Goal: Information Seeking & Learning: Learn about a topic

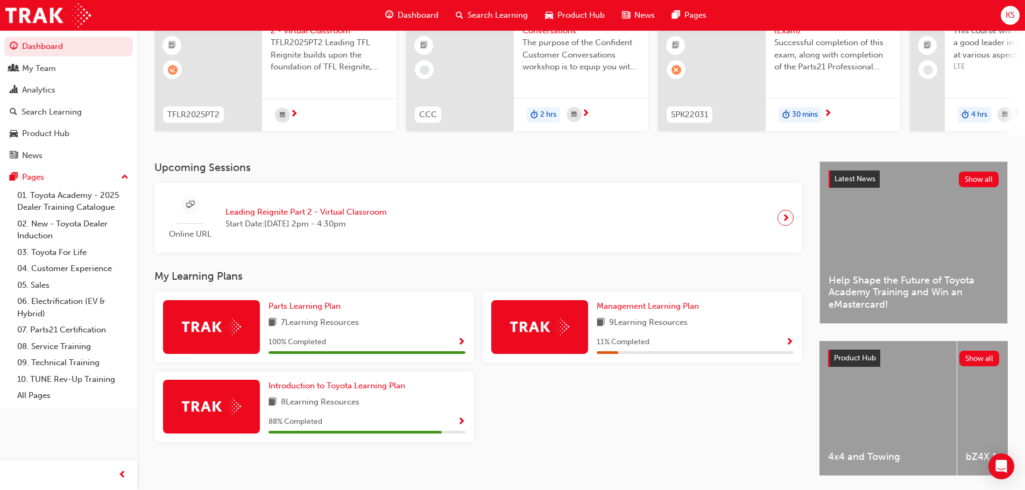
scroll to position [150, 0]
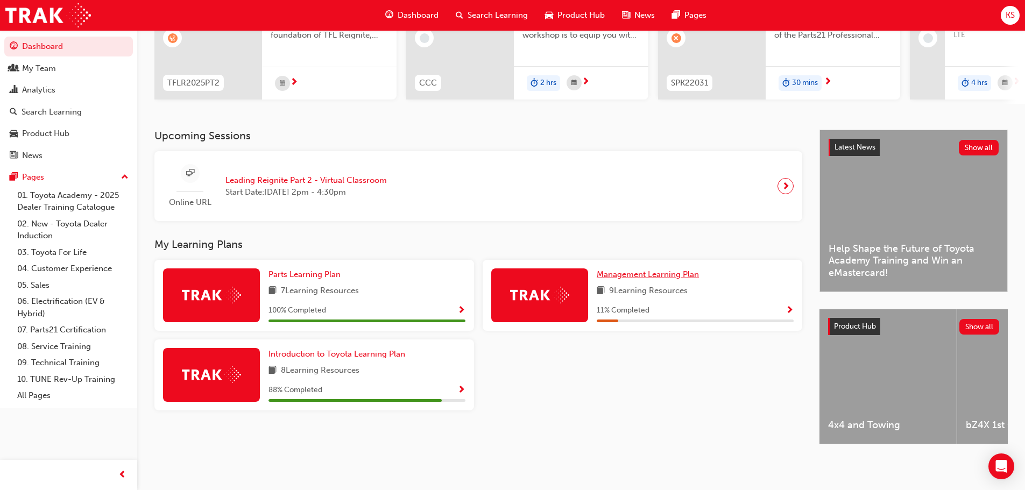
click at [636, 270] on span "Management Learning Plan" at bounding box center [648, 275] width 102 height 10
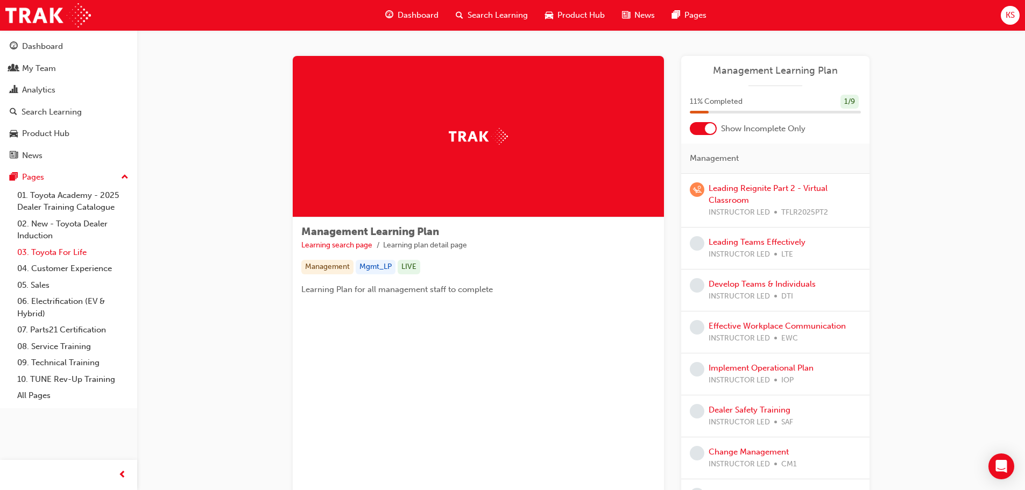
click at [64, 253] on link "03. Toyota For Life" at bounding box center [73, 252] width 120 height 17
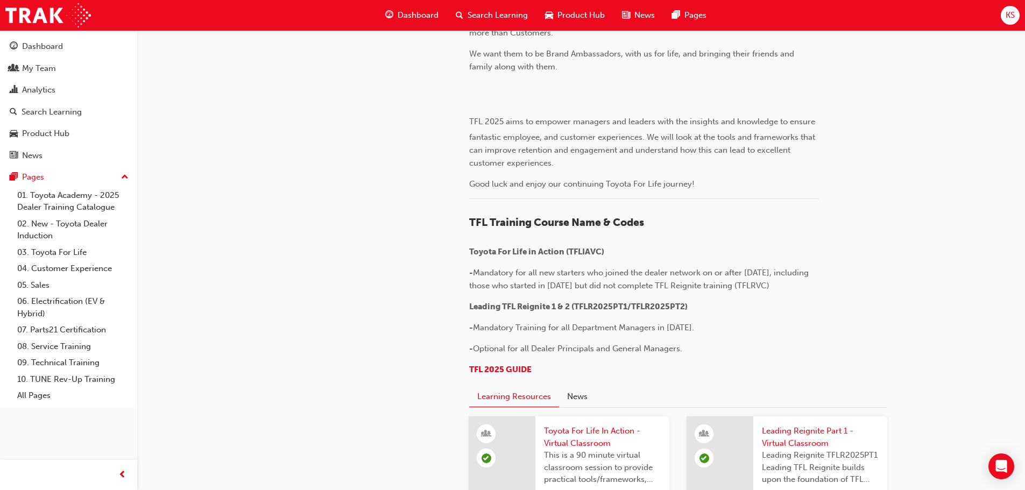
scroll to position [700, 0]
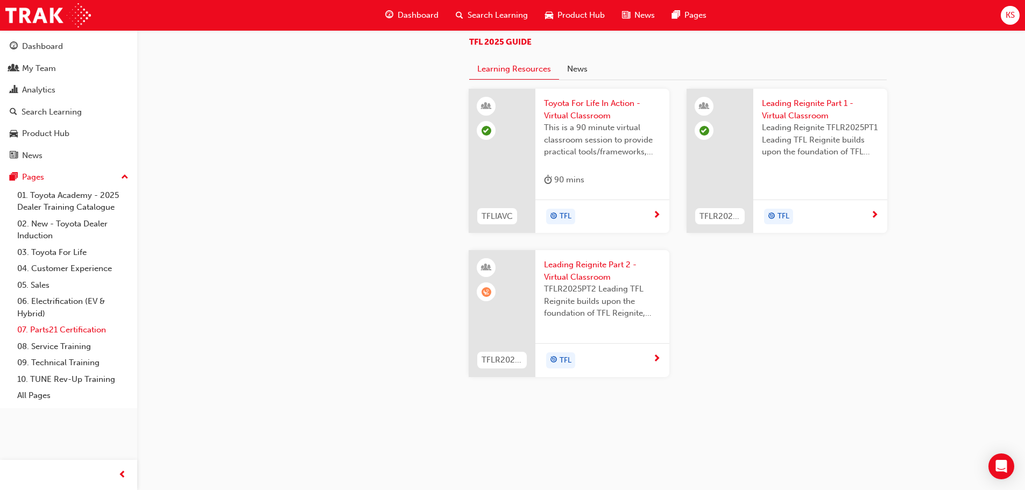
click at [74, 331] on link "07. Parts21 Certification" at bounding box center [73, 330] width 120 height 17
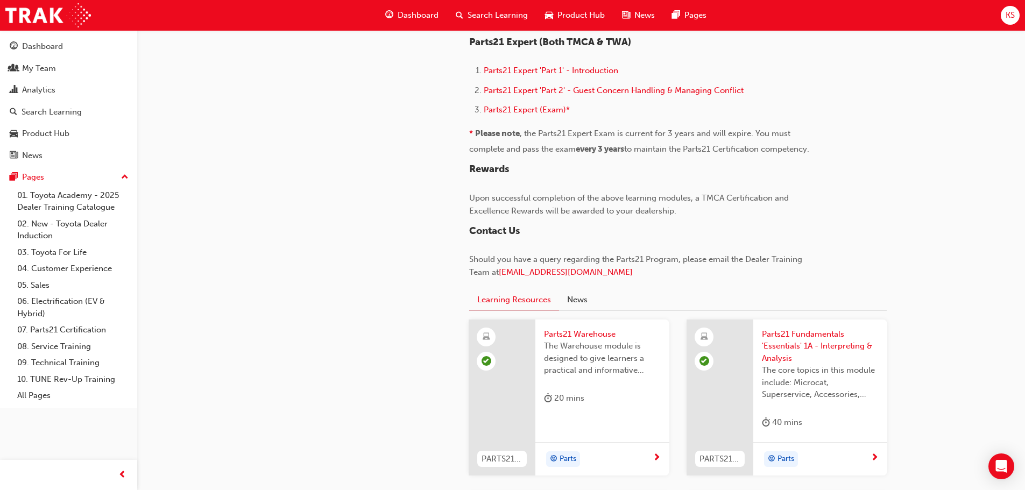
scroll to position [915, 0]
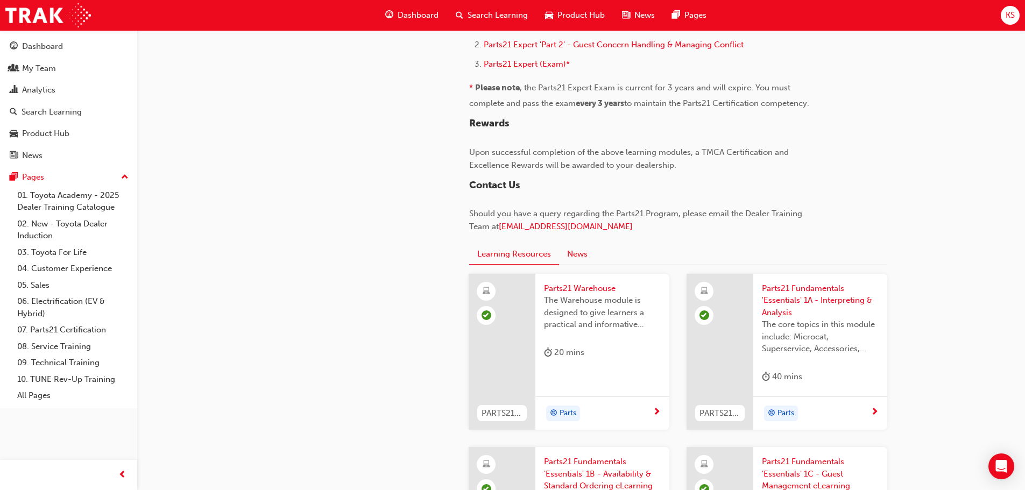
click at [581, 259] on button "News" at bounding box center [577, 254] width 37 height 20
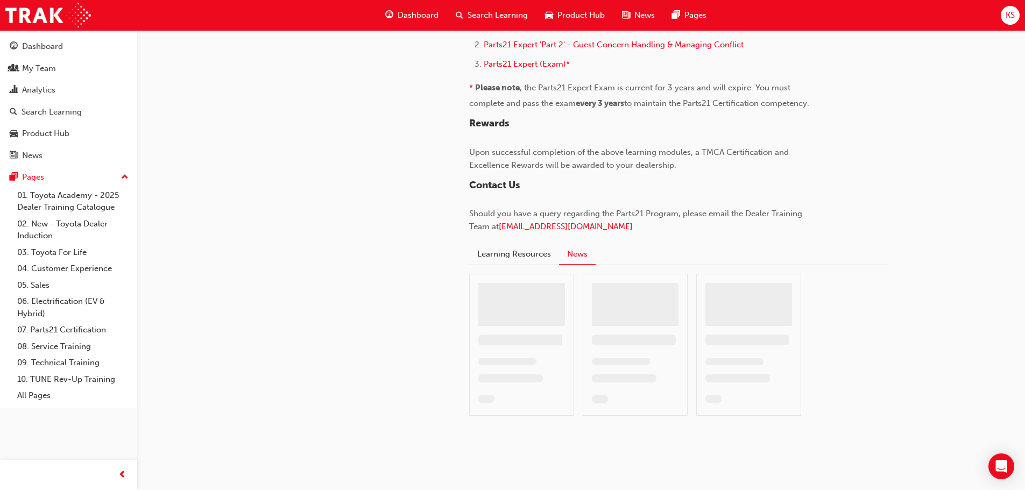
scroll to position [822, 0]
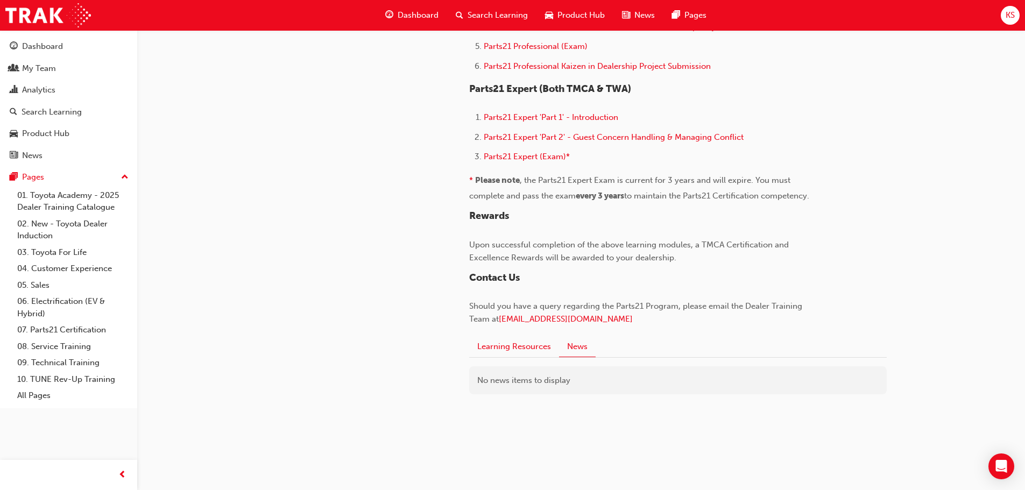
click at [514, 349] on button "Learning Resources" at bounding box center [514, 346] width 90 height 20
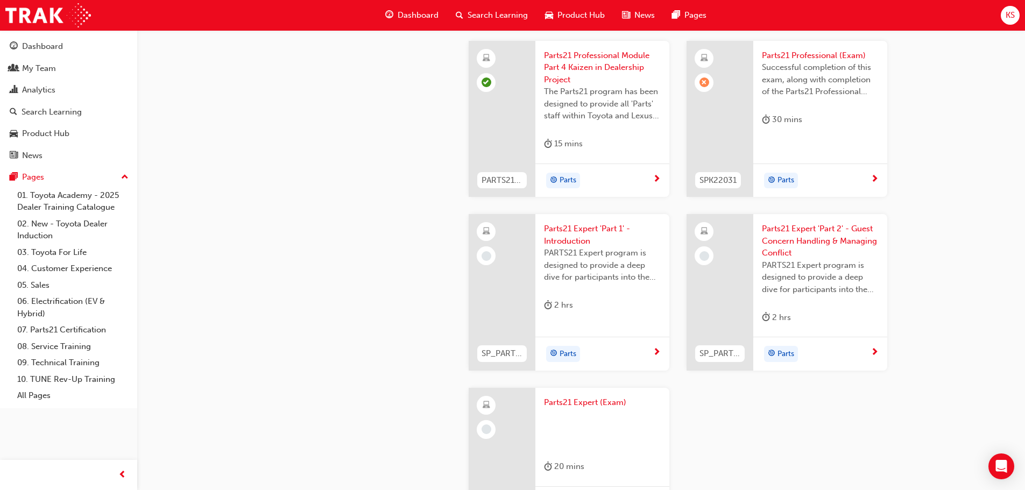
scroll to position [1845, 0]
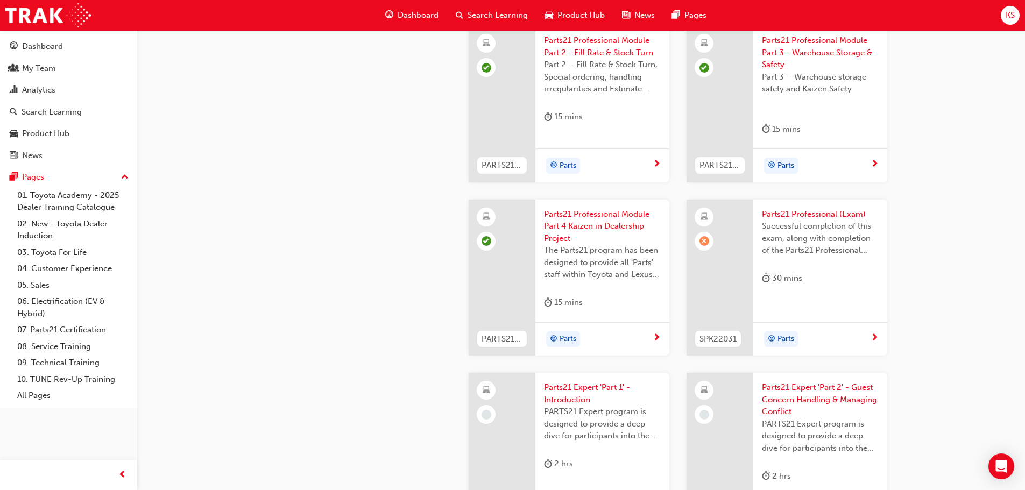
click at [830, 216] on span "Parts21 Professional (Exam)" at bounding box center [820, 214] width 117 height 12
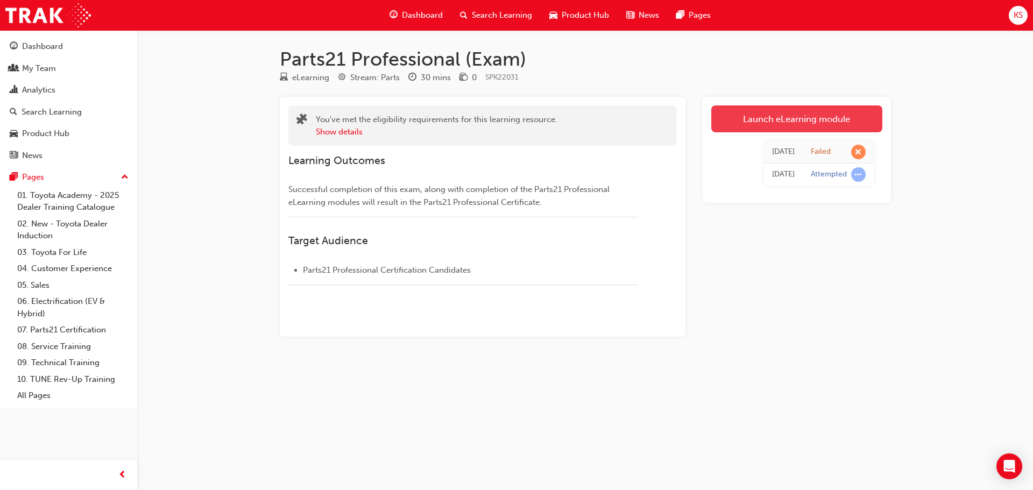
click at [820, 115] on link "Launch eLearning module" at bounding box center [796, 118] width 171 height 27
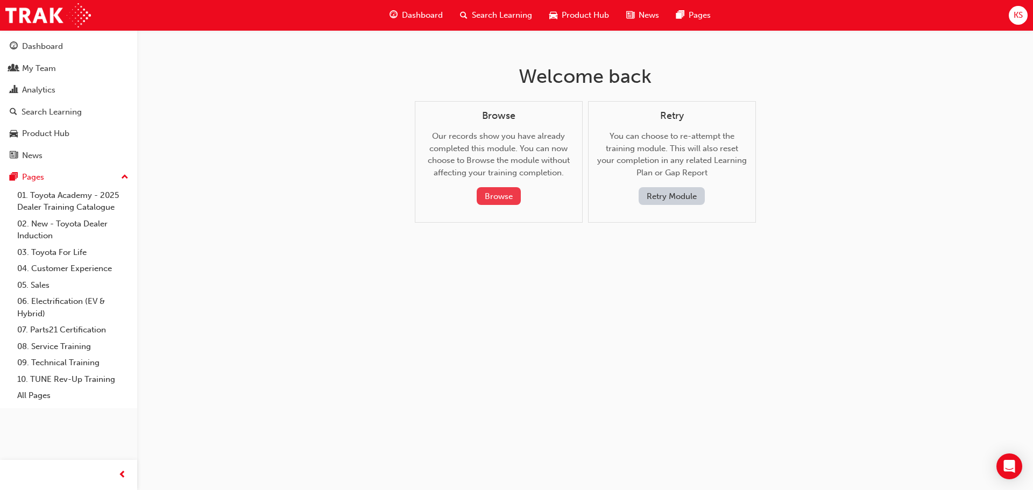
click at [497, 197] on button "Browse" at bounding box center [499, 196] width 44 height 18
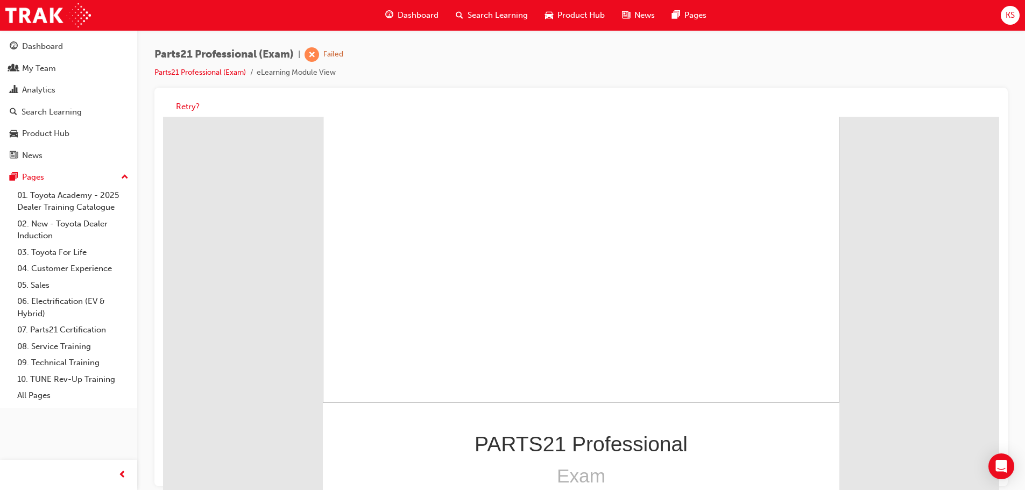
scroll to position [8, 0]
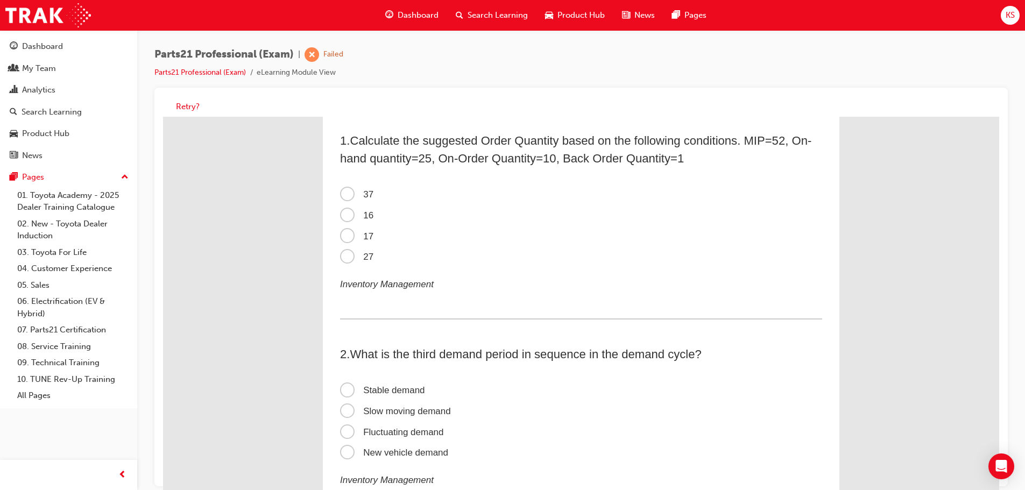
scroll to position [0, 0]
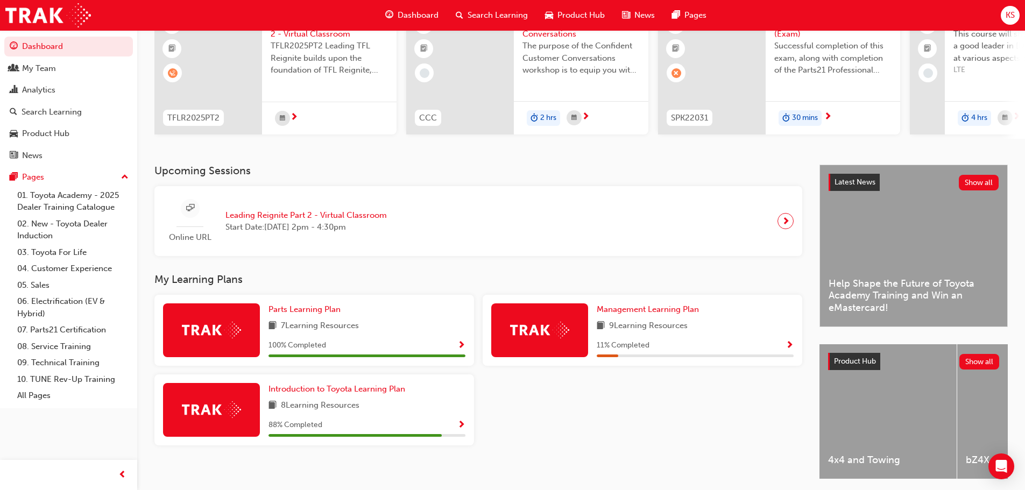
scroll to position [108, 0]
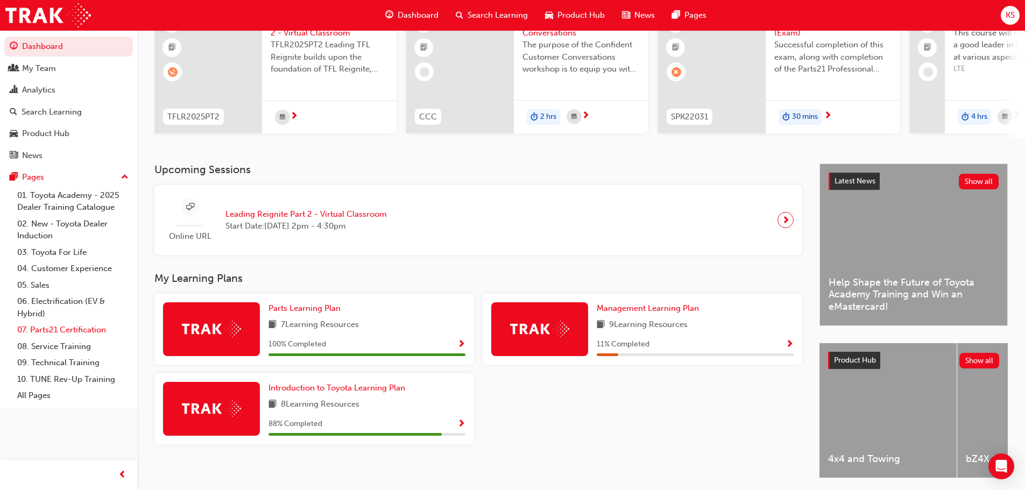
click at [47, 329] on link "07. Parts21 Certification" at bounding box center [73, 330] width 120 height 17
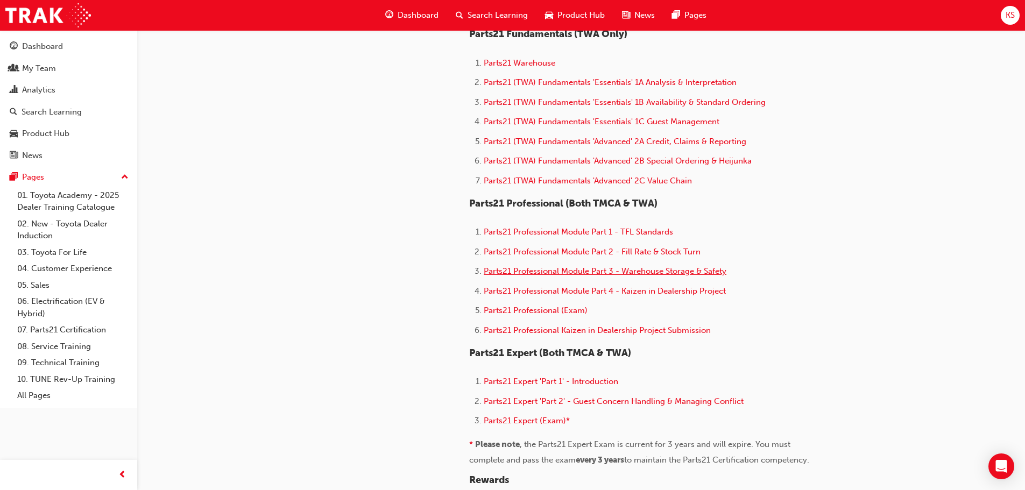
scroll to position [592, 0]
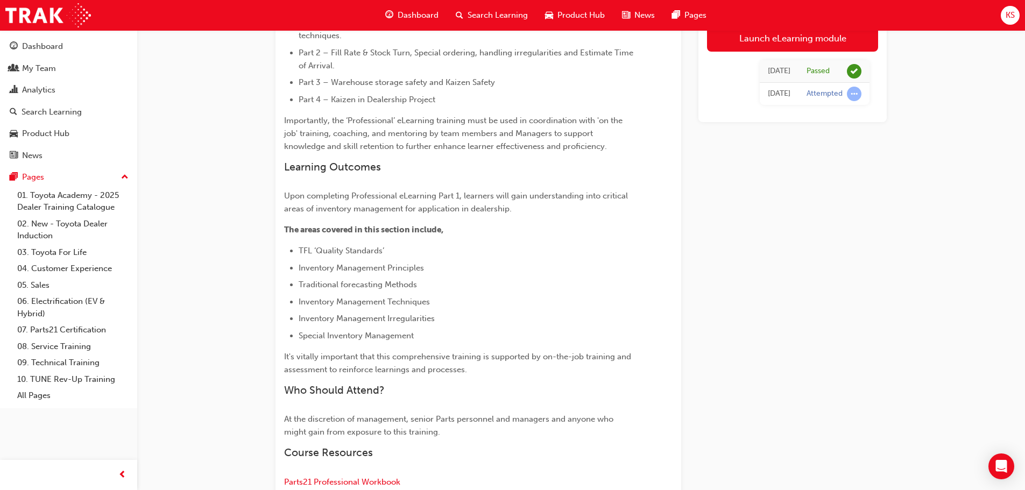
scroll to position [377, 0]
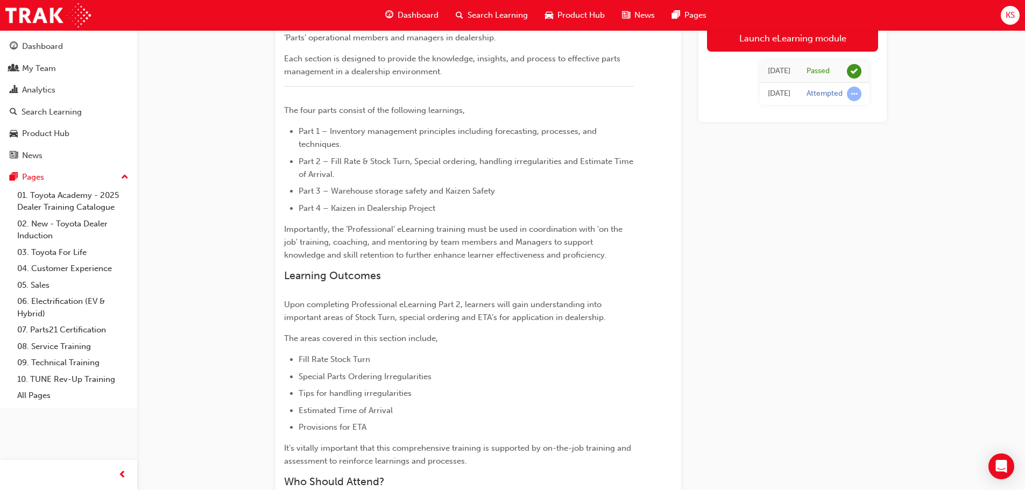
scroll to position [206, 0]
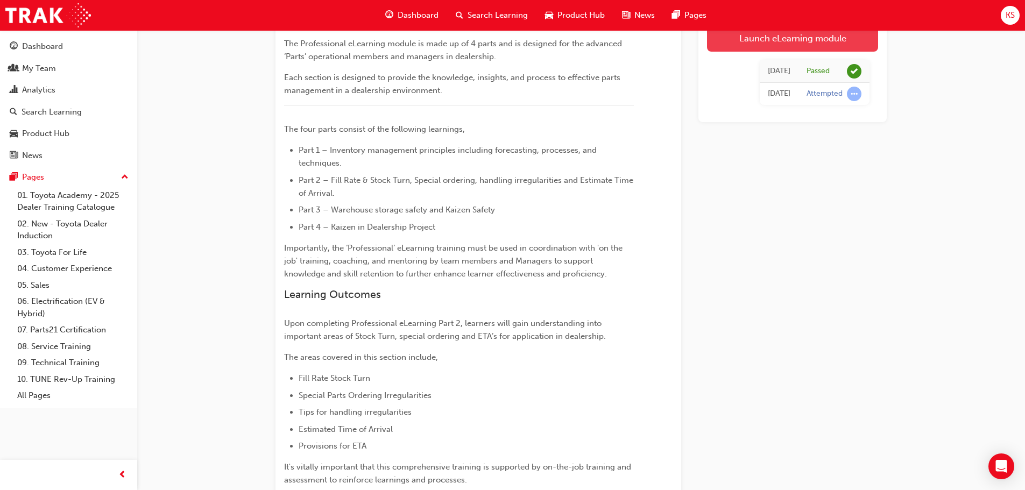
click at [780, 36] on link "Launch eLearning module" at bounding box center [792, 38] width 171 height 27
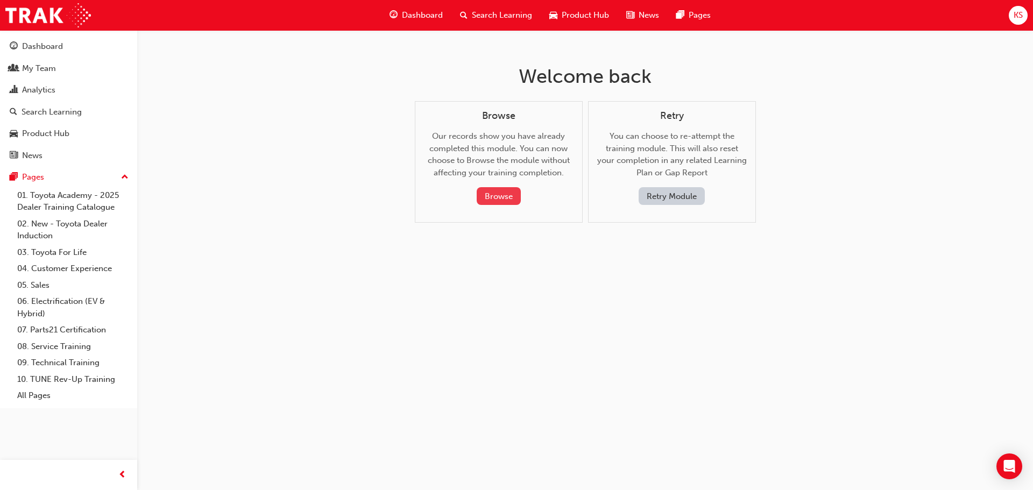
click at [501, 199] on button "Browse" at bounding box center [499, 196] width 44 height 18
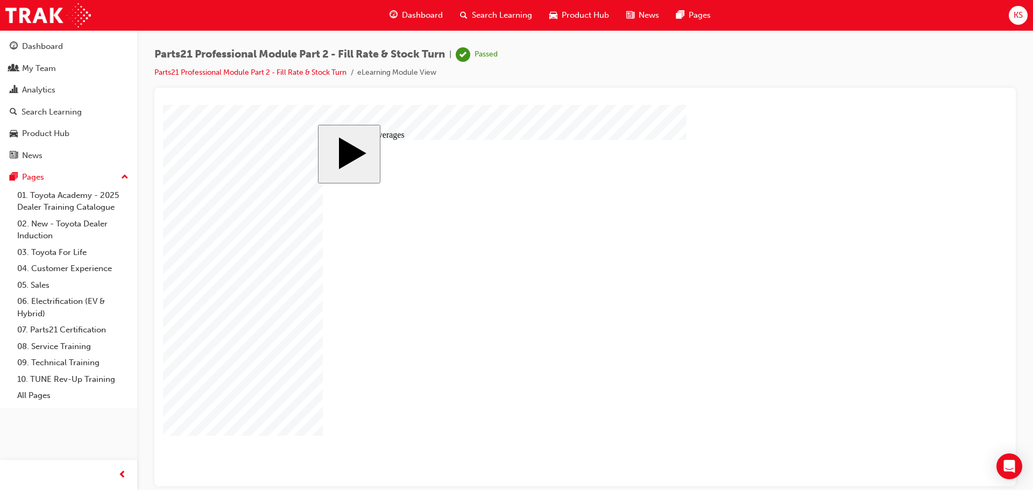
click at [416, 14] on span "Dashboard" at bounding box center [422, 15] width 41 height 12
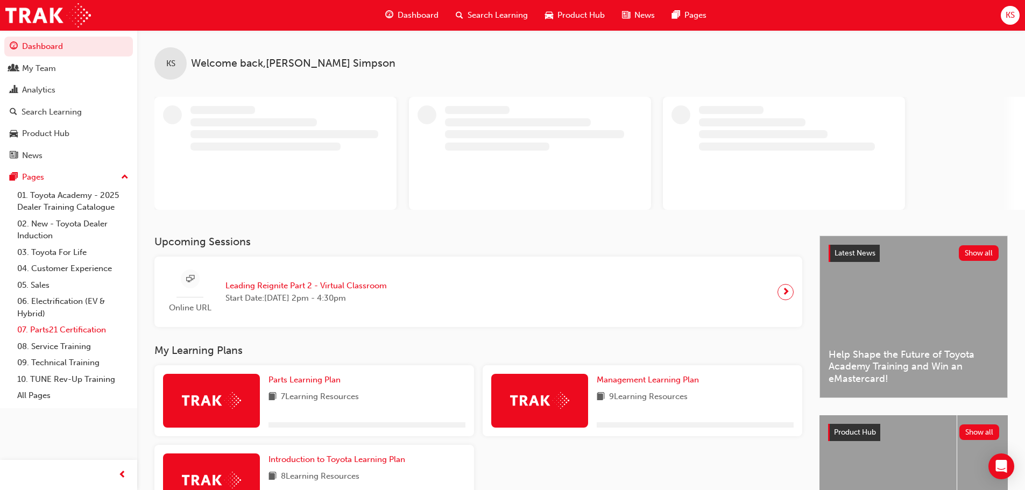
click at [69, 330] on link "07. Parts21 Certification" at bounding box center [73, 330] width 120 height 17
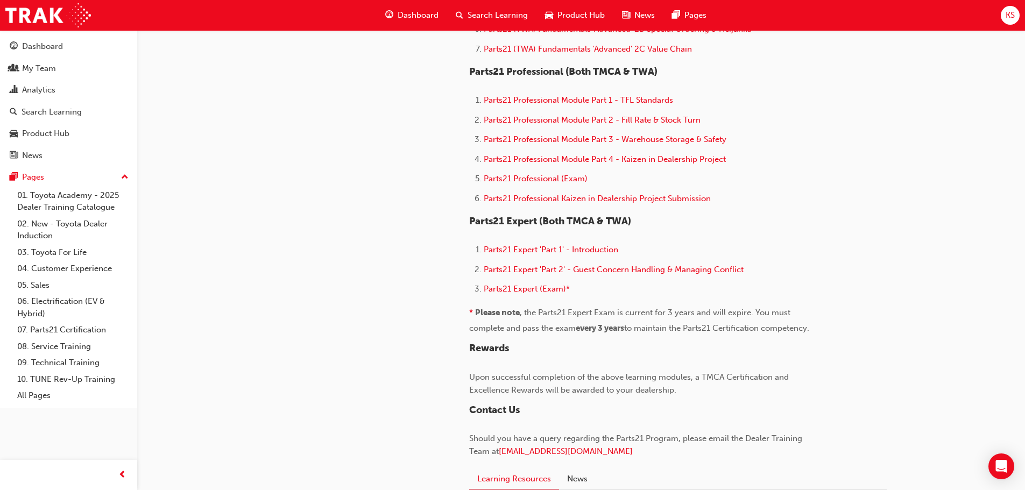
scroll to position [592, 0]
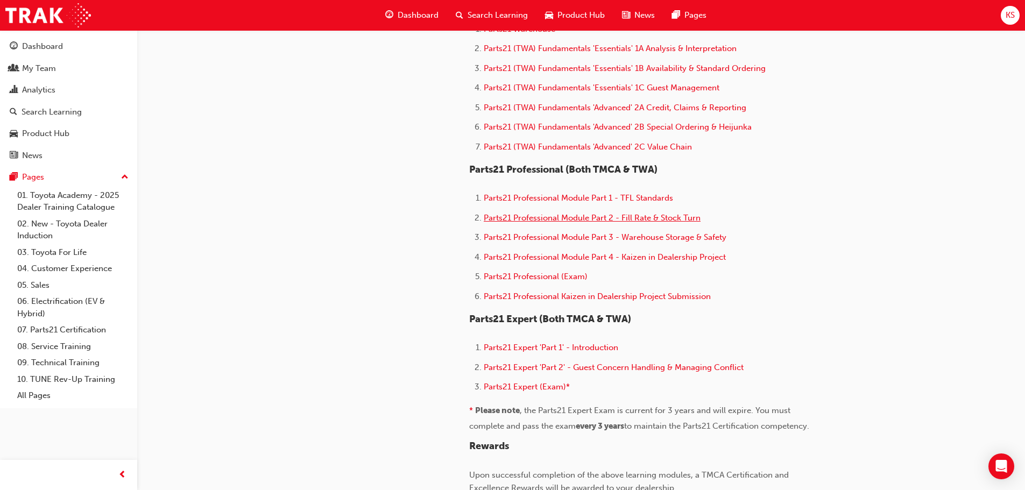
click at [667, 220] on span "Parts21 Professional Module Part 2 - Fill Rate & Stock Turn" at bounding box center [592, 218] width 217 height 10
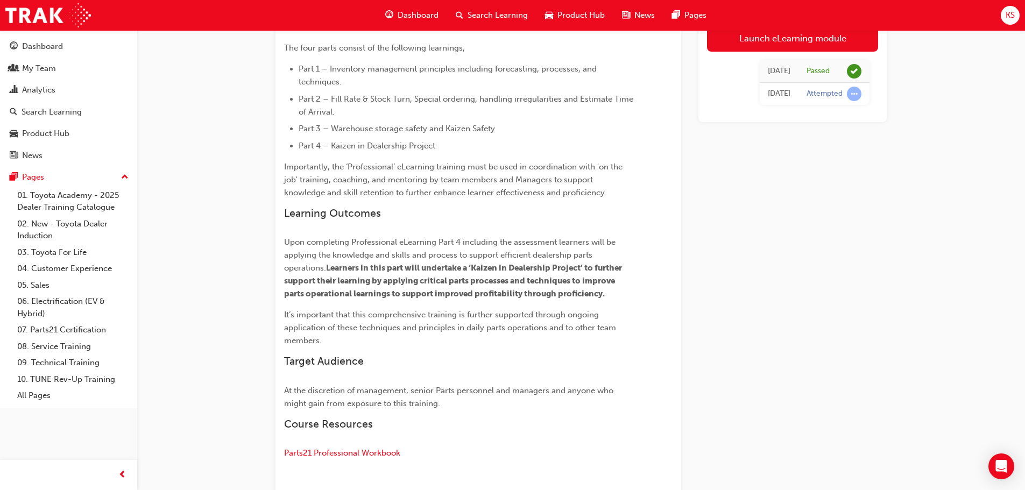
scroll to position [376, 0]
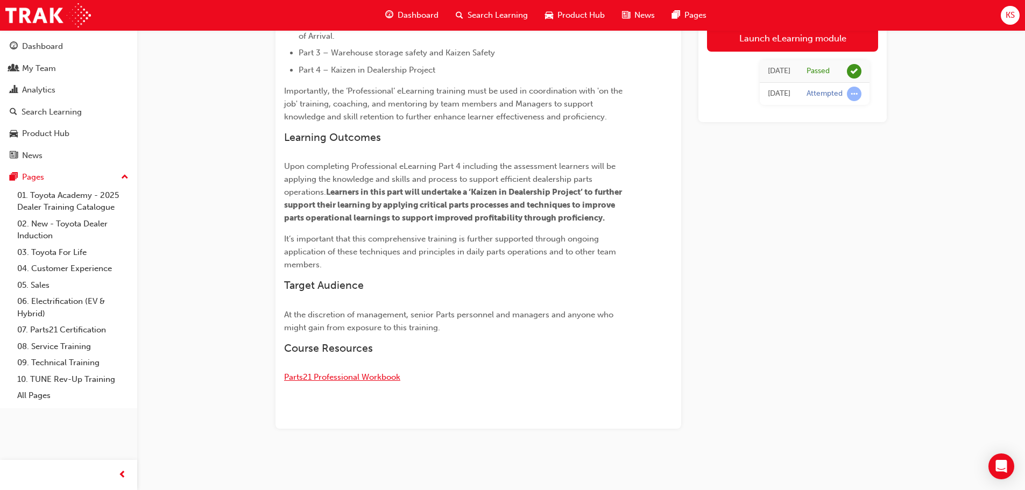
click at [368, 378] on span "Parts21 Professional Workbook" at bounding box center [342, 377] width 116 height 10
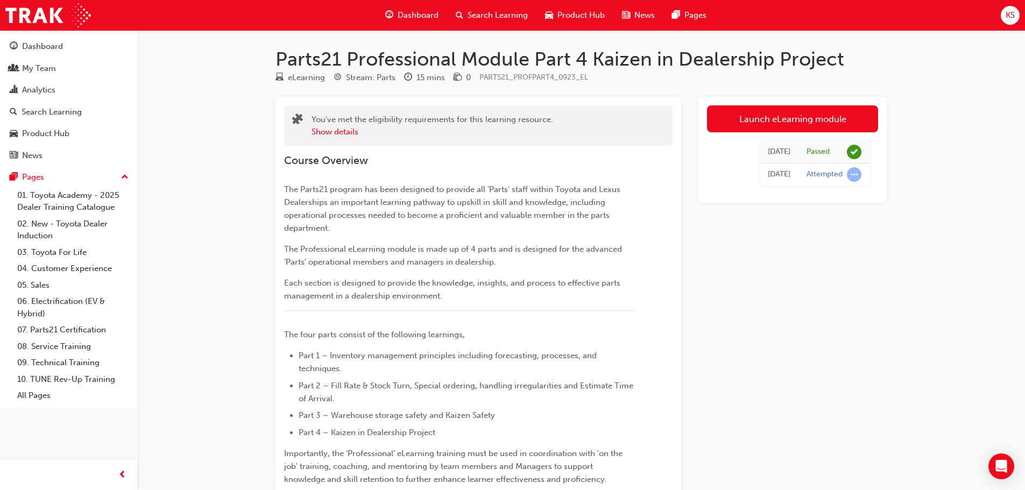
click at [643, 246] on div "Course Overview The Parts21 program has been designed to provide all 'Parts' st…" at bounding box center [478, 447] width 389 height 603
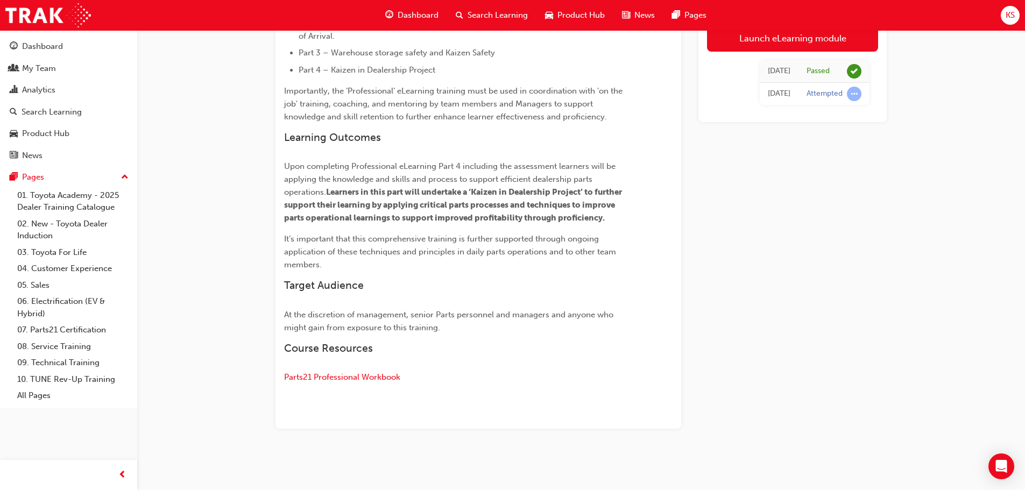
scroll to position [214, 0]
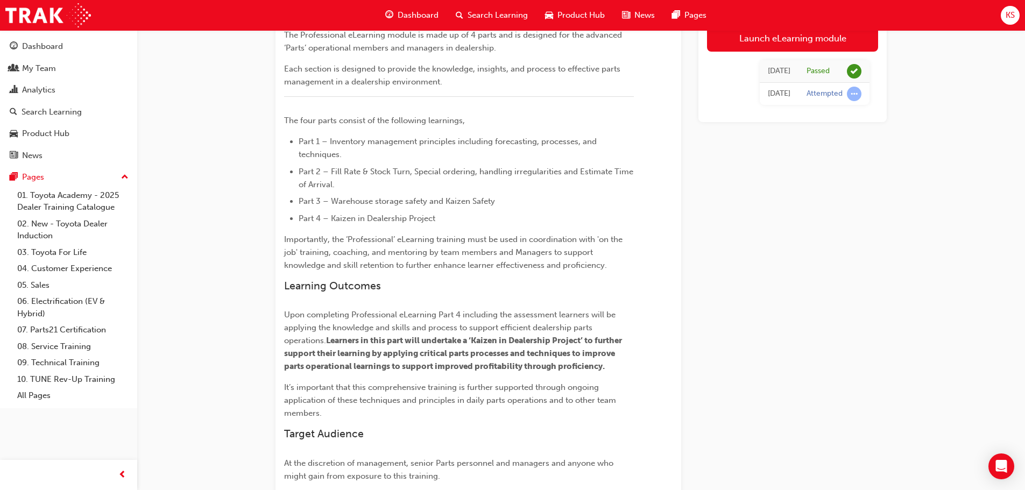
click at [358, 192] on ul "Part 1 – Inventory management principles including forecasting, processes, and …" at bounding box center [459, 180] width 350 height 90
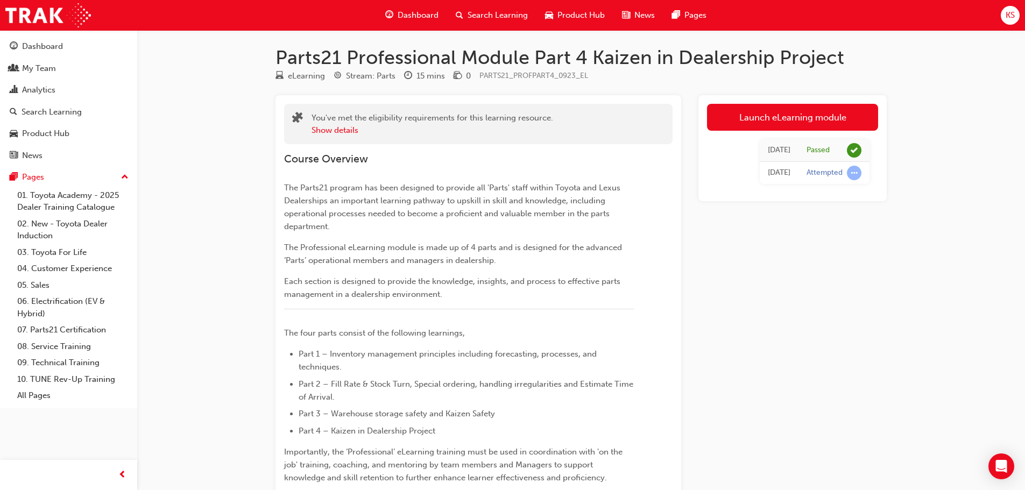
scroll to position [0, 0]
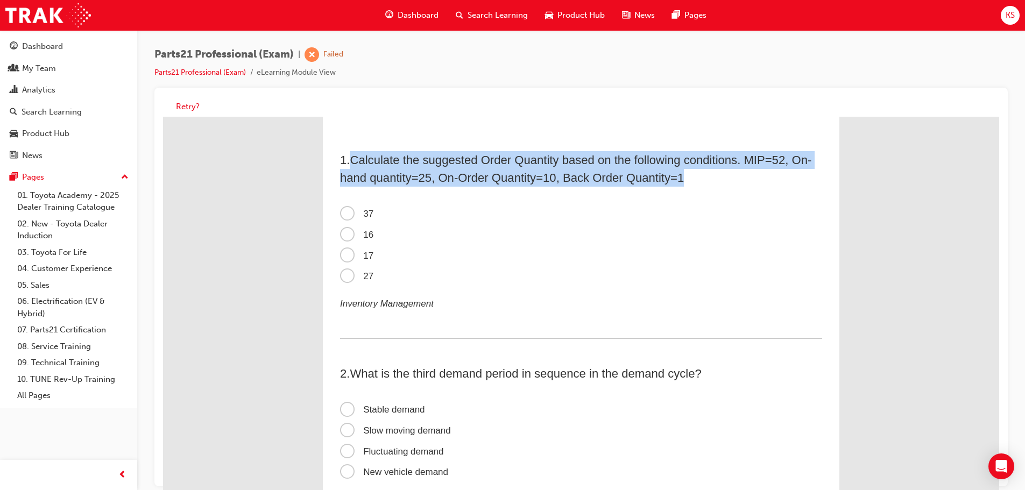
drag, startPoint x: 690, startPoint y: 179, endPoint x: 350, endPoint y: 162, distance: 340.0
click at [350, 162] on h2 "1 . Calculate the suggested Order Quantity based on the following conditions. M…" at bounding box center [581, 169] width 482 height 36
copy span "Calculate the suggested Order Quantity based on the following conditions. MIP=5…"
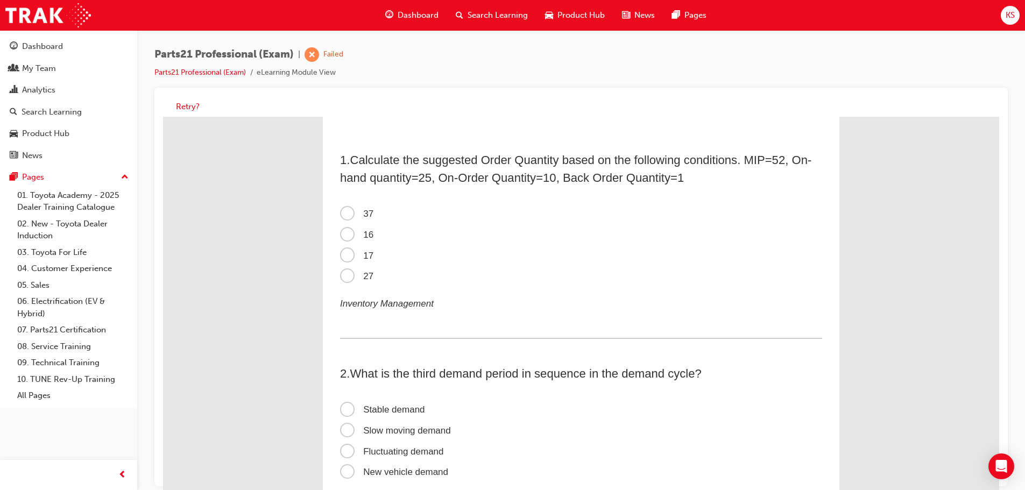
click at [699, 207] on label "37" at bounding box center [581, 214] width 482 height 21
click at [163, 117] on input "37" at bounding box center [163, 117] width 0 height 0
click at [671, 177] on span "Calculate the suggested Order Quantity based on the following conditions. MIP=5…" at bounding box center [575, 168] width 471 height 31
click at [345, 215] on span "37" at bounding box center [356, 214] width 33 height 10
click at [163, 117] on input "37" at bounding box center [163, 117] width 0 height 0
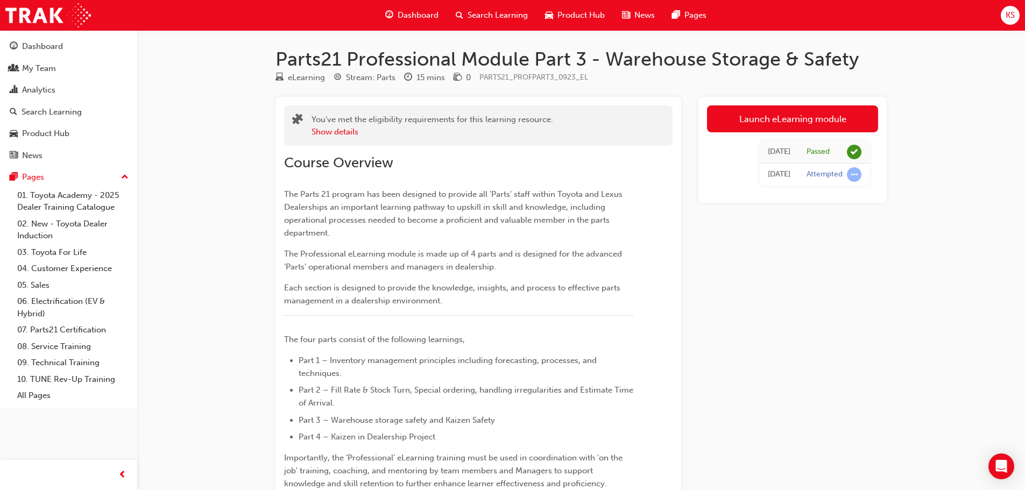
scroll to position [323, 0]
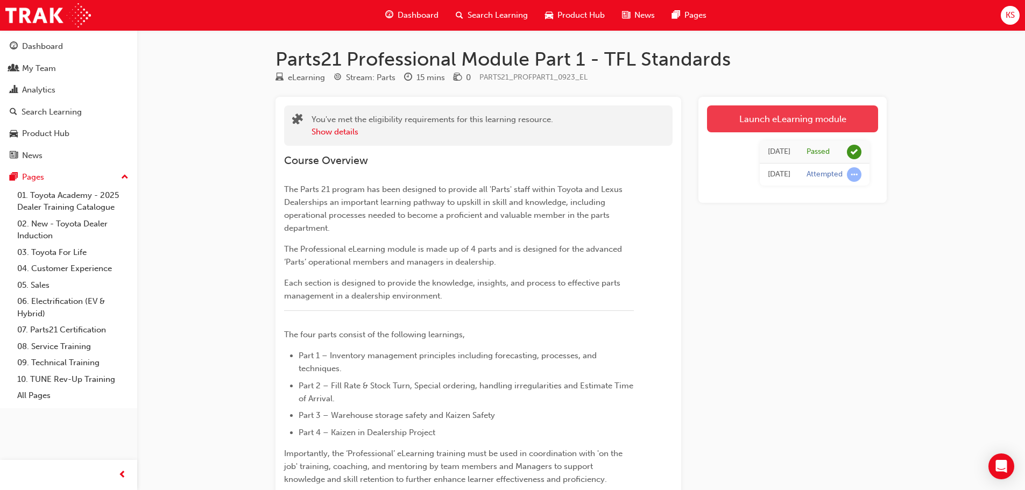
click at [750, 122] on link "Launch eLearning module" at bounding box center [792, 118] width 171 height 27
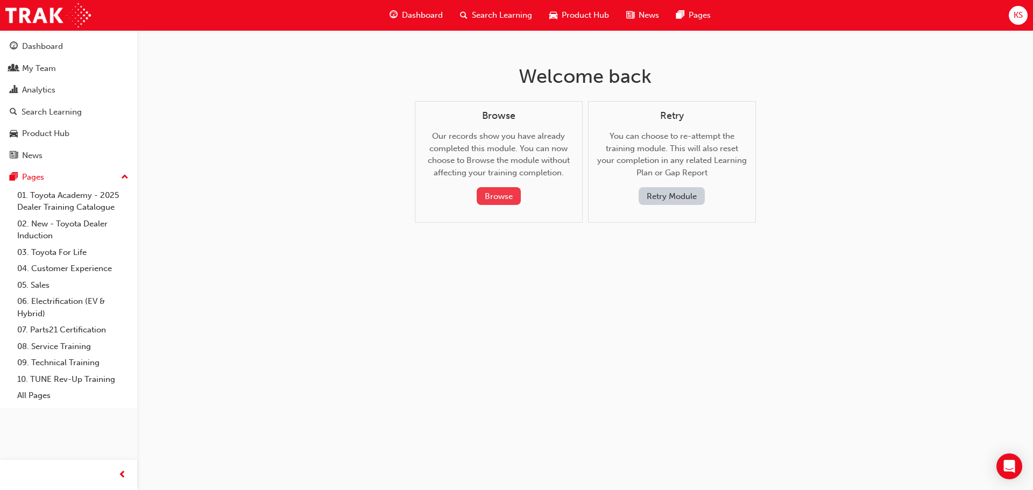
click at [496, 199] on button "Browse" at bounding box center [499, 196] width 44 height 18
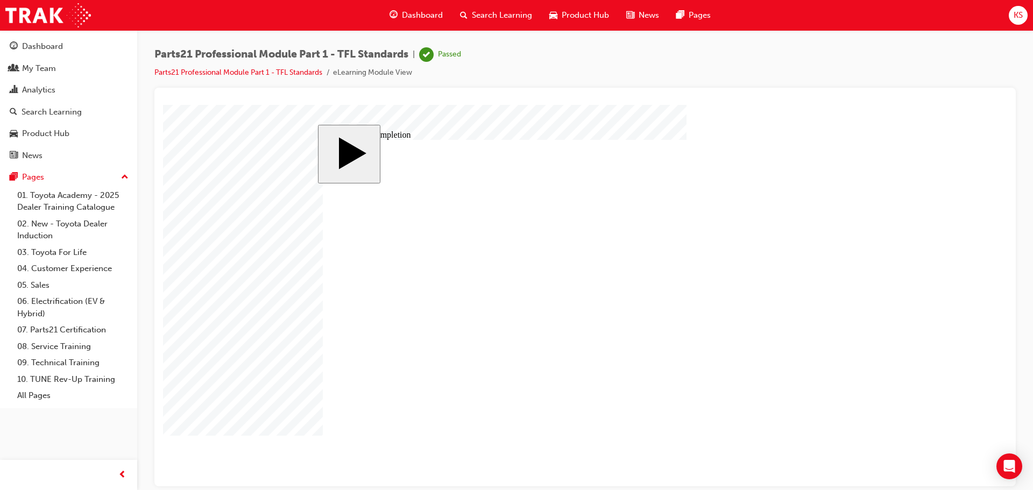
click at [306, 72] on link "Parts21 Professional Module Part 1 - TFL Standards" at bounding box center [238, 72] width 168 height 9
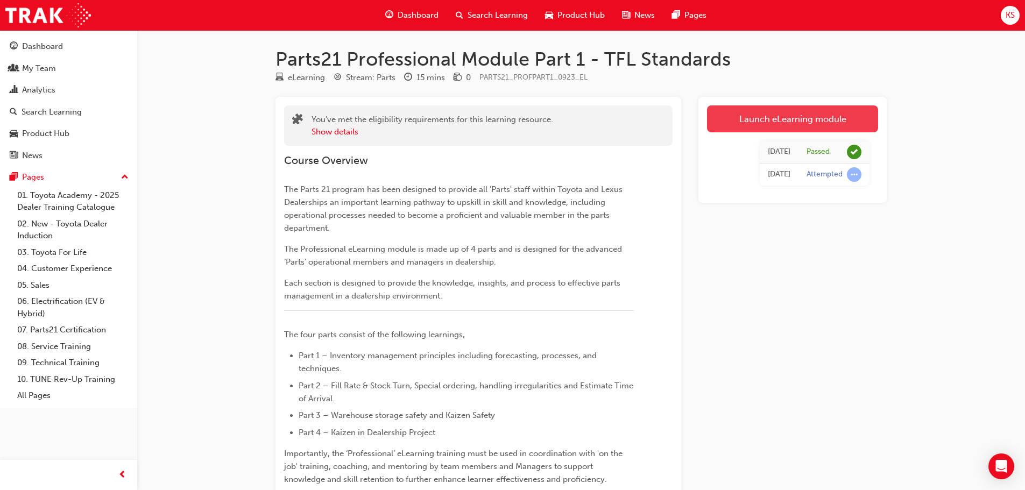
click at [778, 114] on link "Launch eLearning module" at bounding box center [792, 118] width 171 height 27
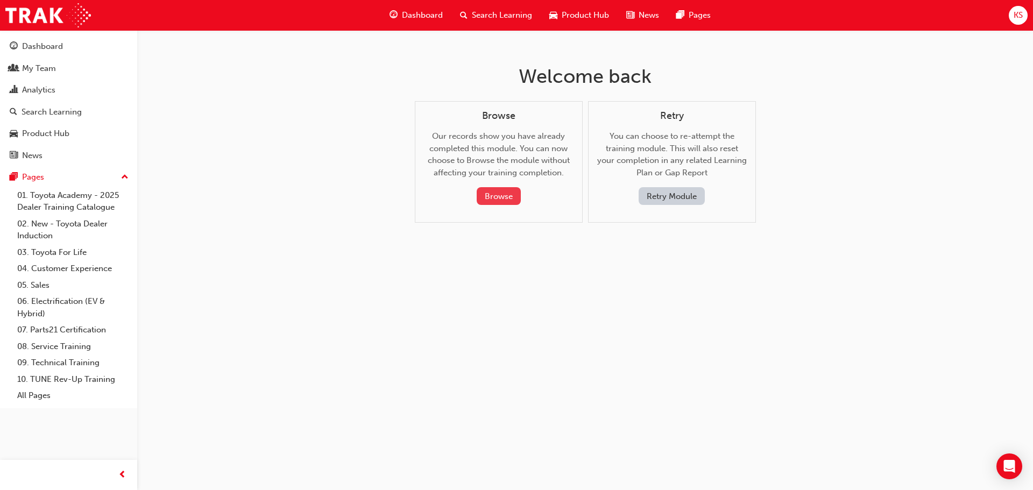
click at [486, 198] on button "Browse" at bounding box center [499, 196] width 44 height 18
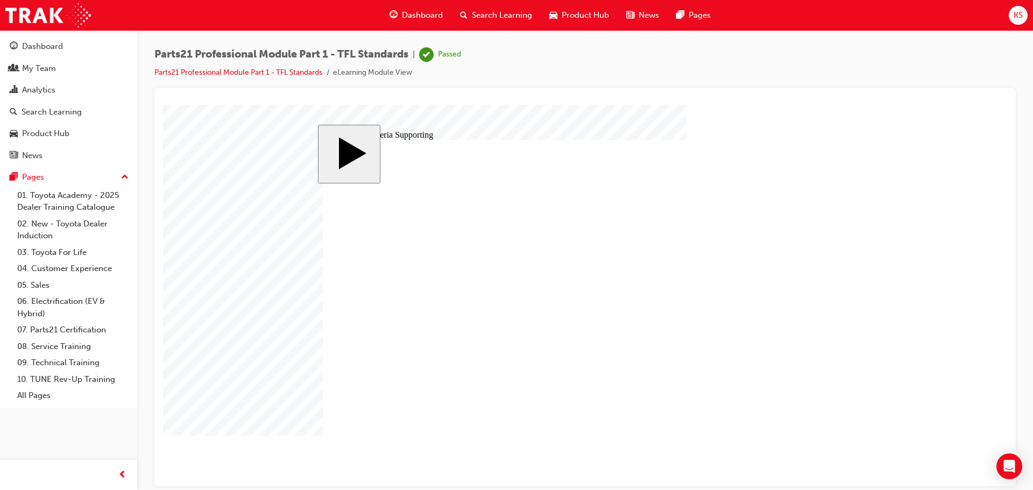
click at [163, 104] on image at bounding box center [163, 104] width 0 height 0
drag, startPoint x: 456, startPoint y: 375, endPoint x: 526, endPoint y: 369, distance: 70.7
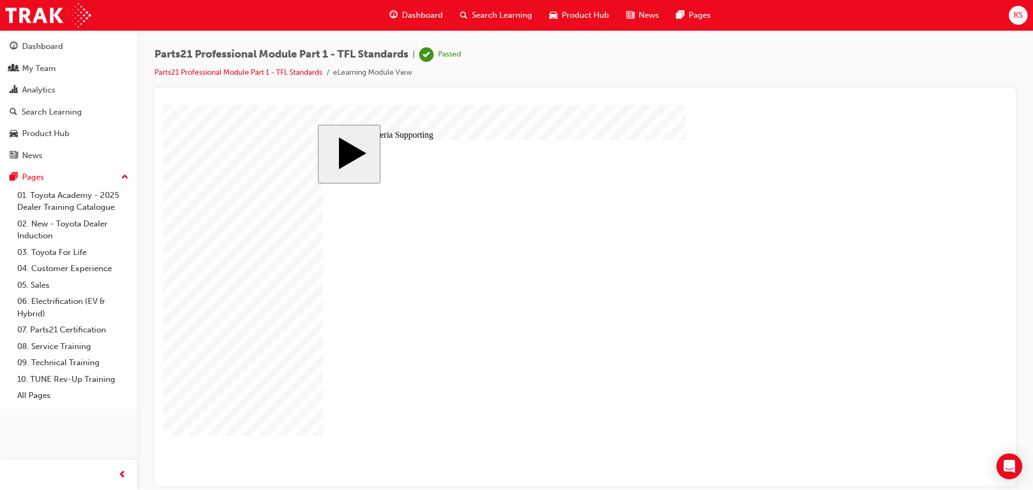
drag, startPoint x: 588, startPoint y: 366, endPoint x: 641, endPoint y: 358, distance: 54.3
drag, startPoint x: 655, startPoint y: 361, endPoint x: 720, endPoint y: 370, distance: 65.8
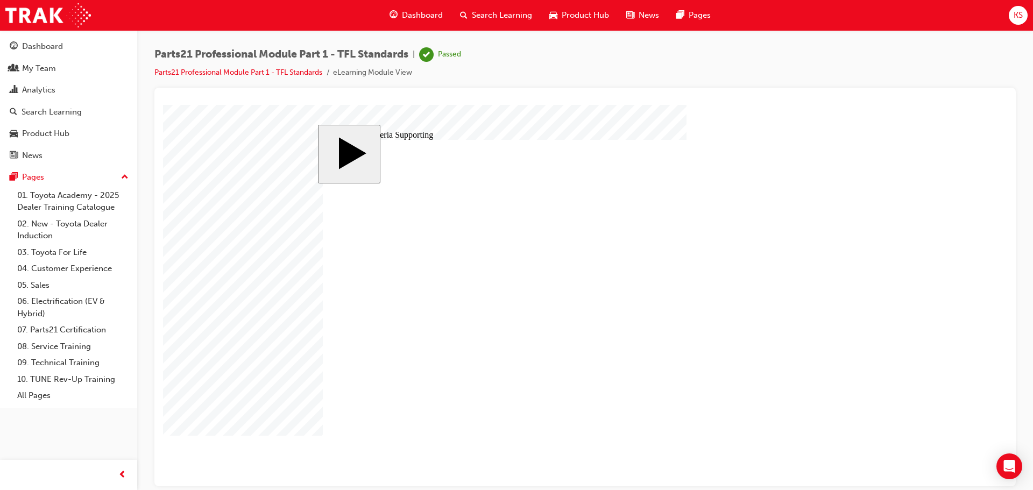
drag, startPoint x: 724, startPoint y: 374, endPoint x: 742, endPoint y: 384, distance: 20.5
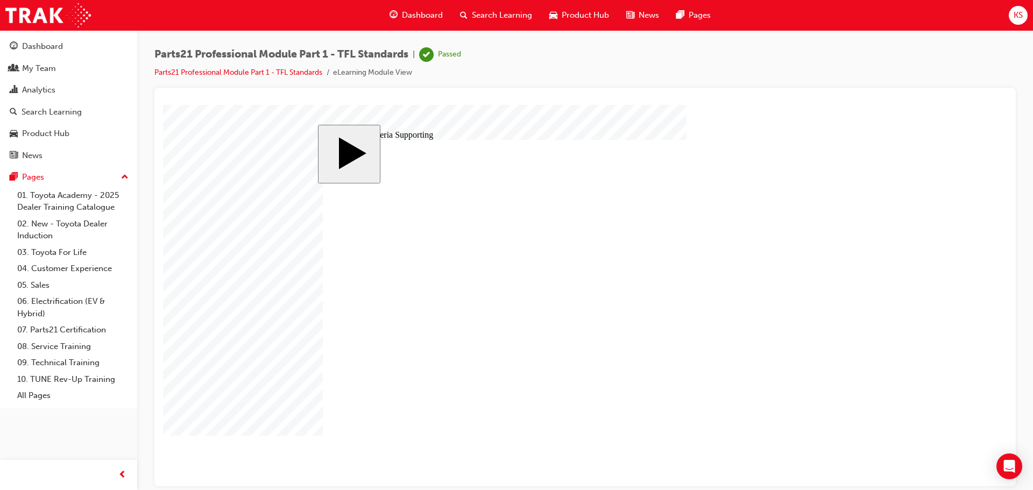
type input "6"
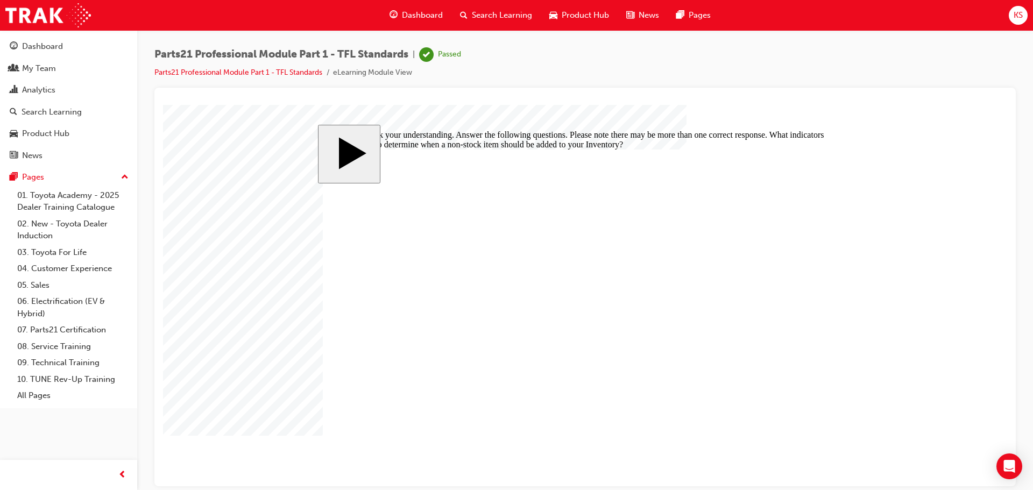
checkbox input "true"
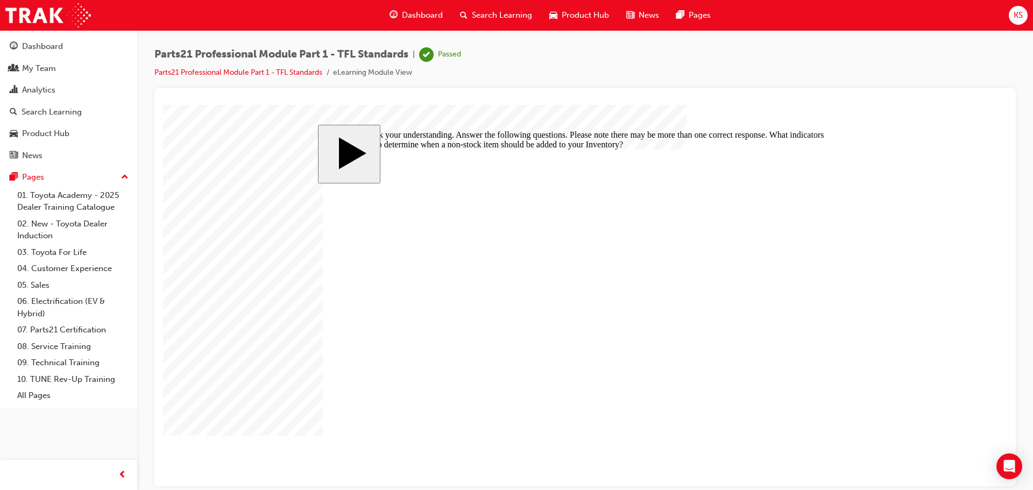
checkbox input "true"
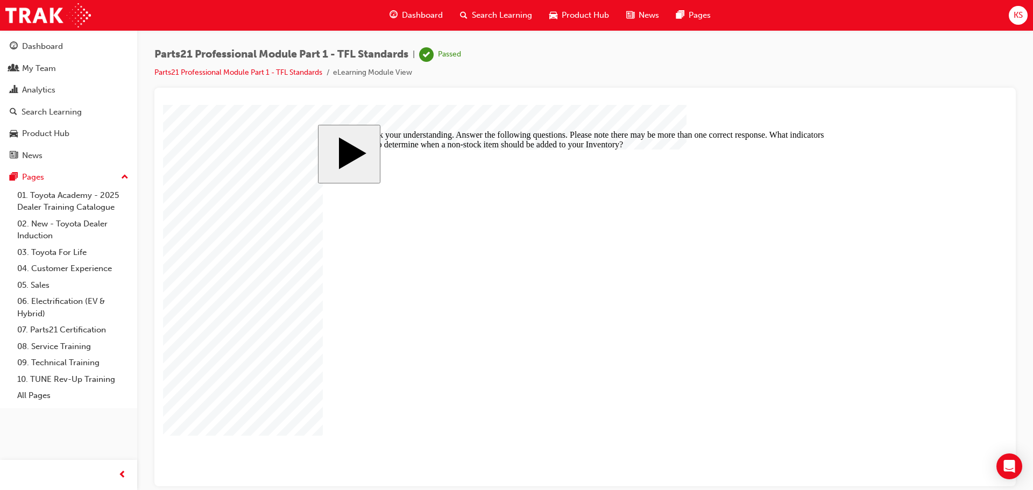
checkbox input "false"
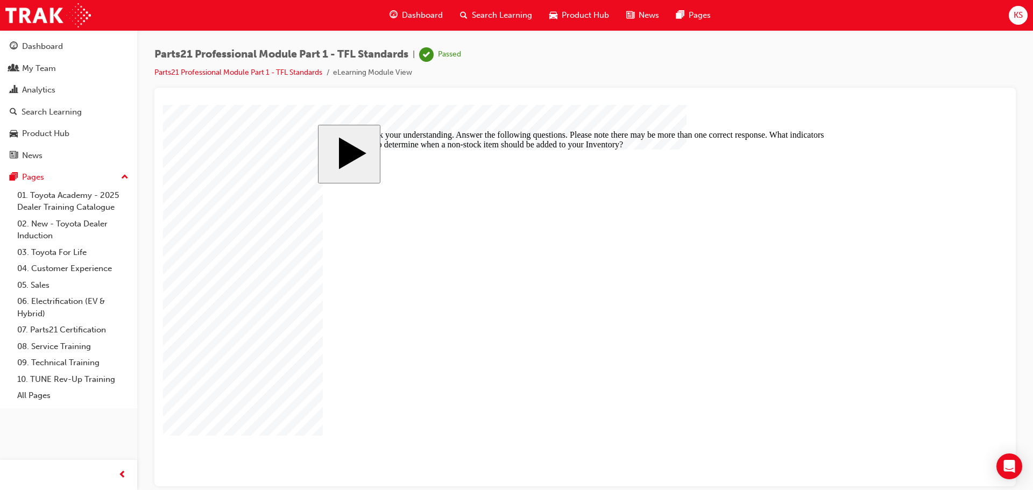
checkbox input "false"
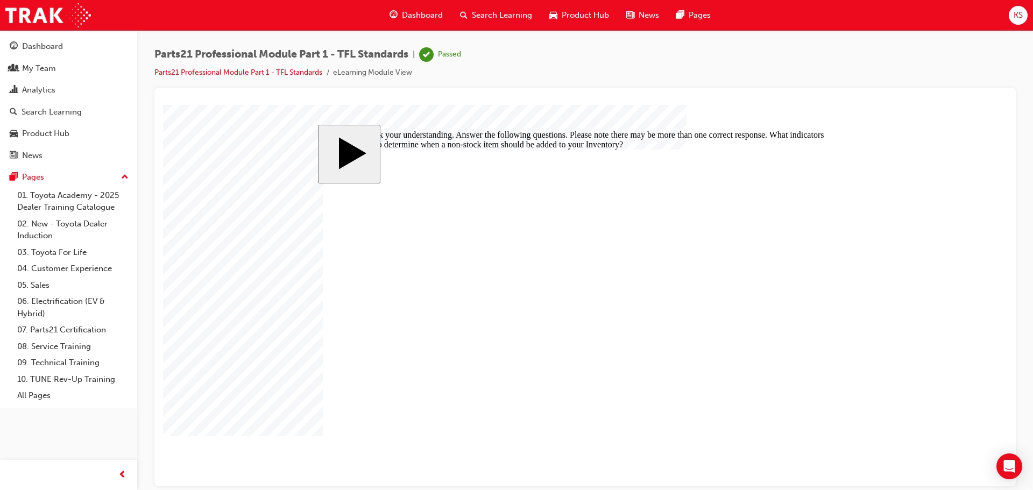
checkbox input "true"
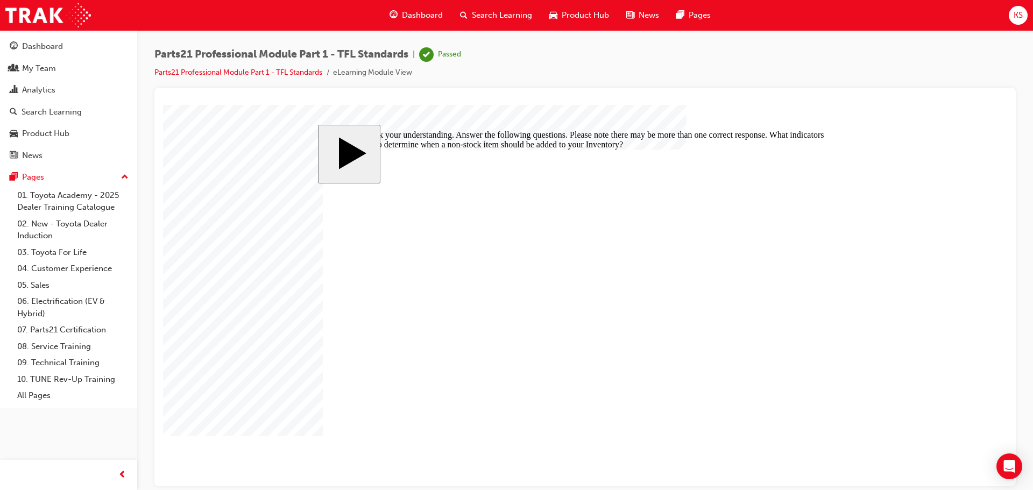
checkbox input "true"
drag, startPoint x: 409, startPoint y: 374, endPoint x: 689, endPoint y: 408, distance: 281.9
checkbox input "true"
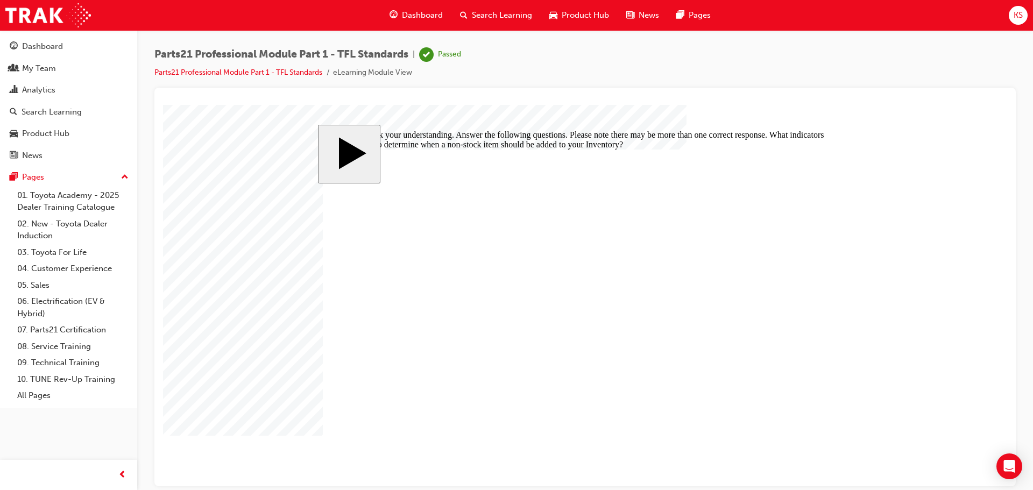
checkbox input "false"
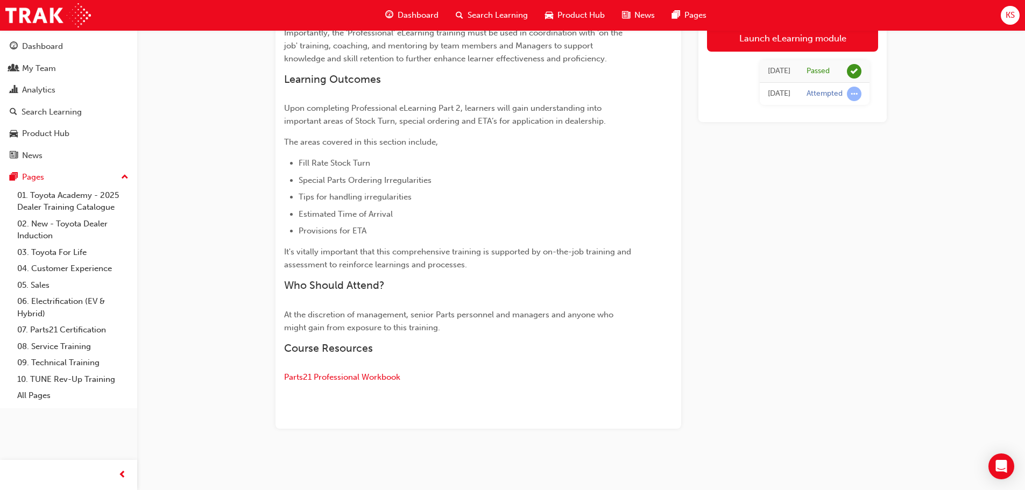
scroll to position [259, 0]
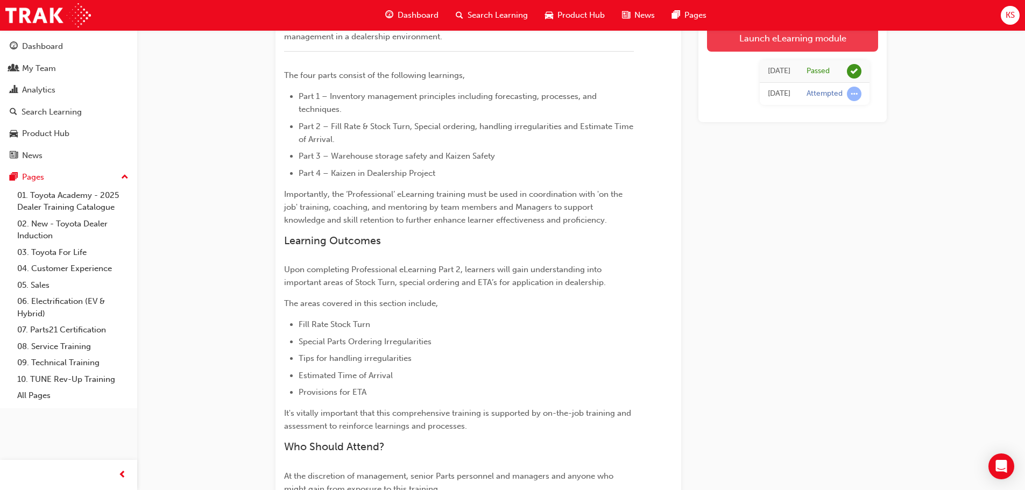
click at [740, 44] on link "Launch eLearning module" at bounding box center [792, 38] width 171 height 27
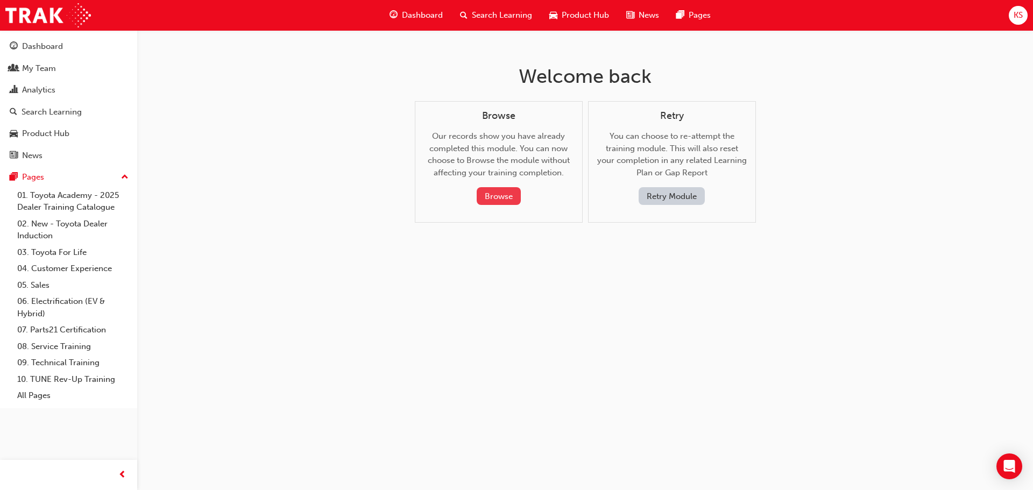
click at [511, 195] on button "Browse" at bounding box center [499, 196] width 44 height 18
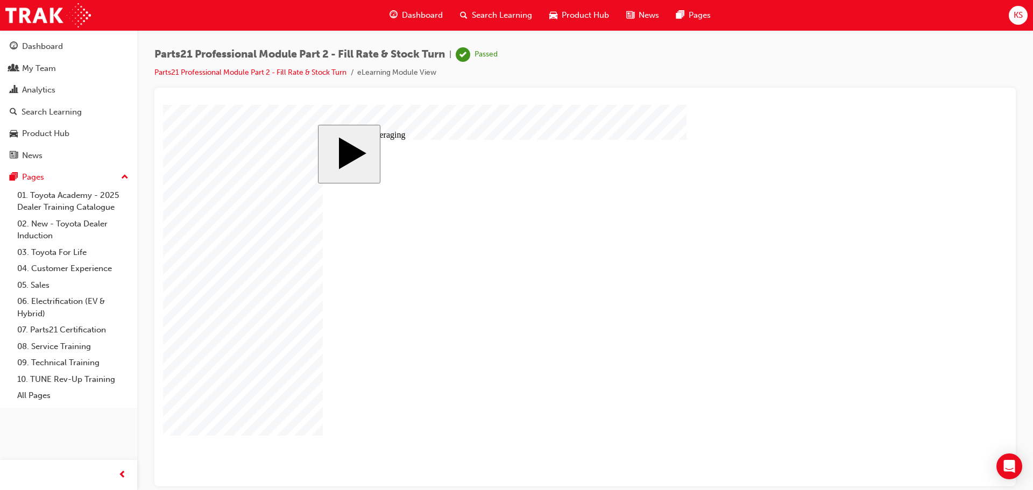
type input "0"
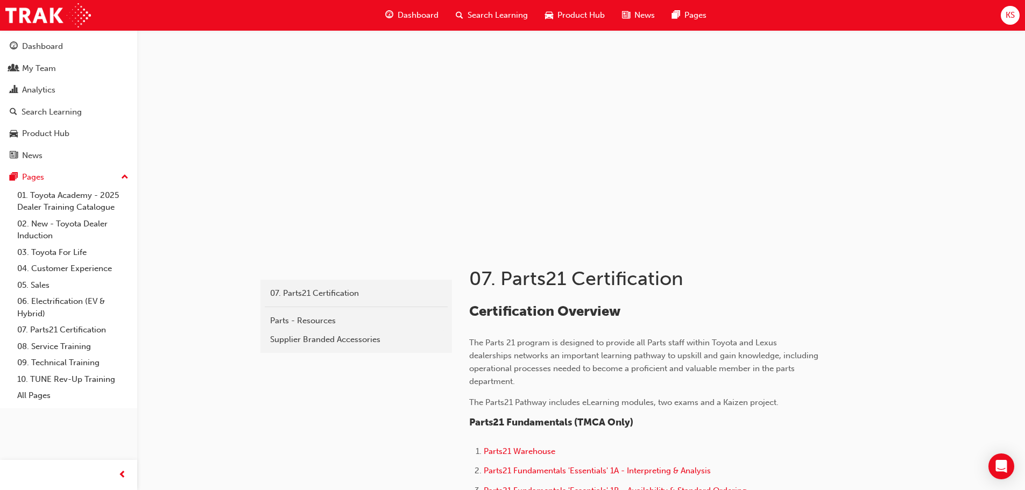
scroll to position [592, 0]
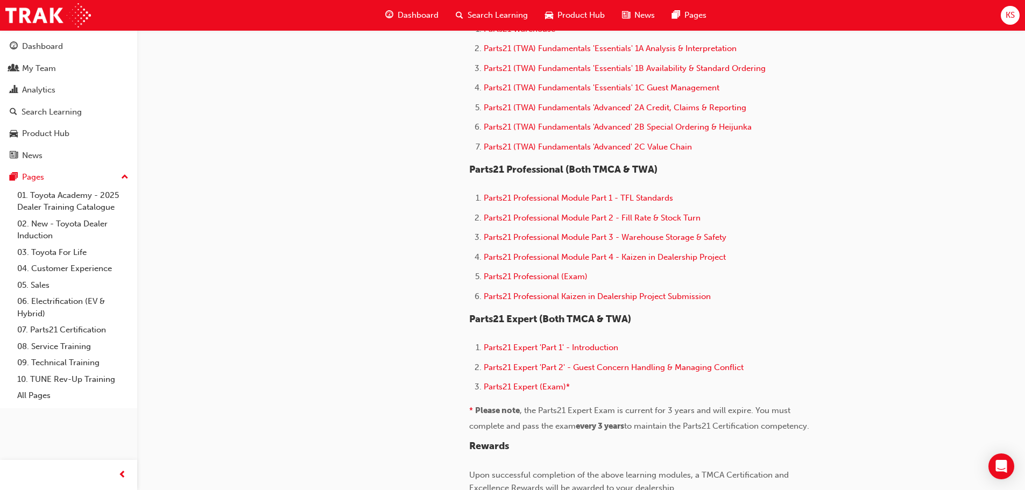
click at [633, 168] on span "Parts21 Professional (Both TMCA & TWA)" at bounding box center [563, 170] width 188 height 12
